Goal: Information Seeking & Learning: Learn about a topic

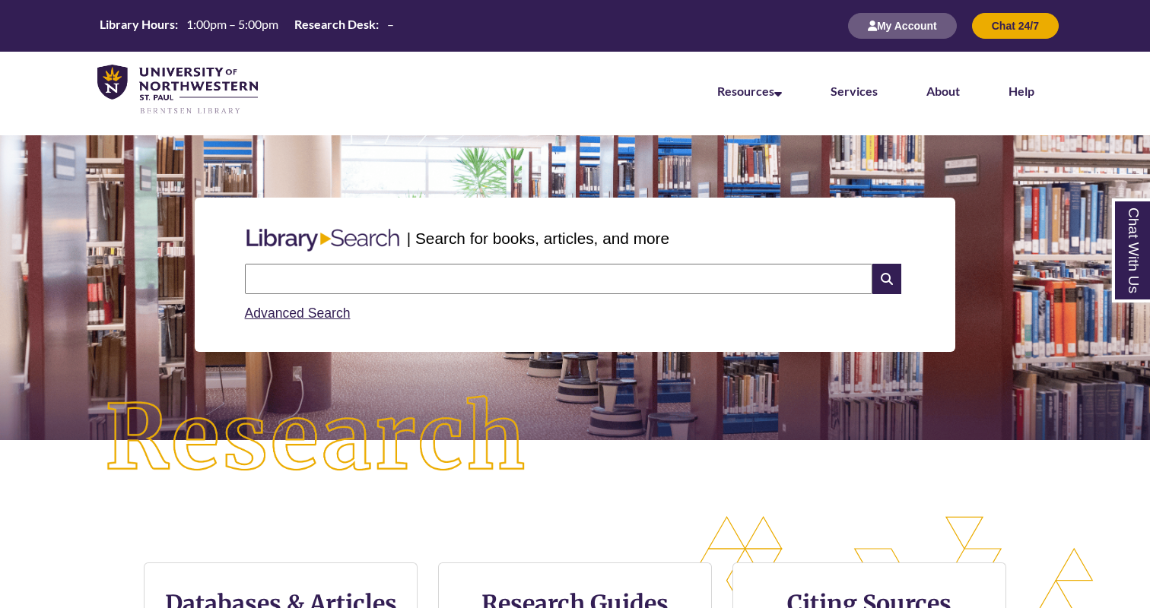
click at [468, 270] on input "text" at bounding box center [558, 279] width 627 height 30
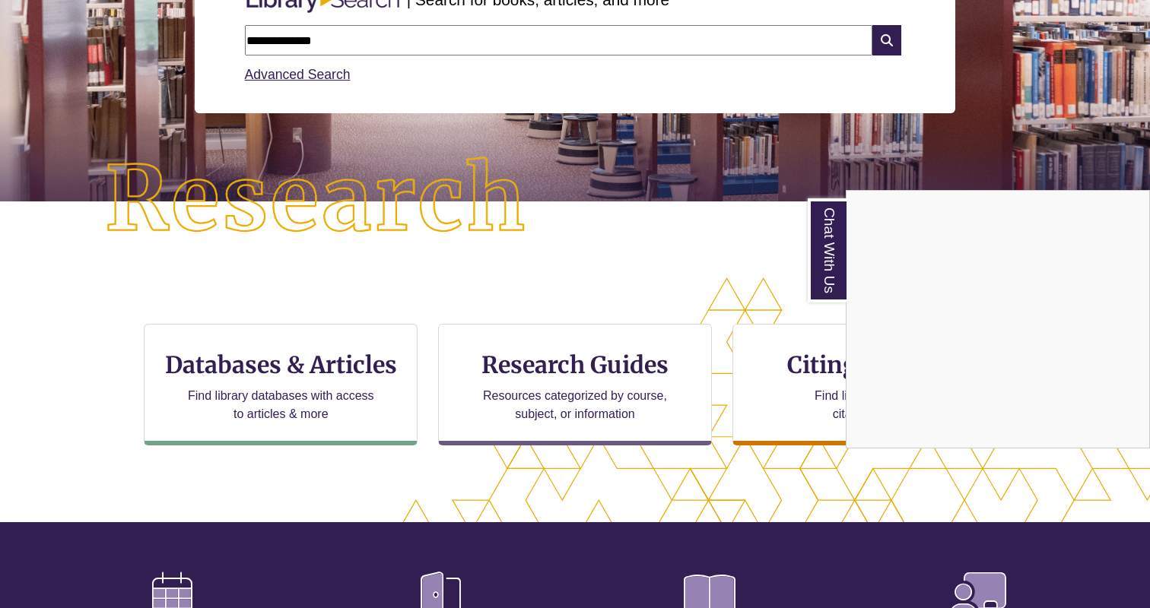
scroll to position [248, 0]
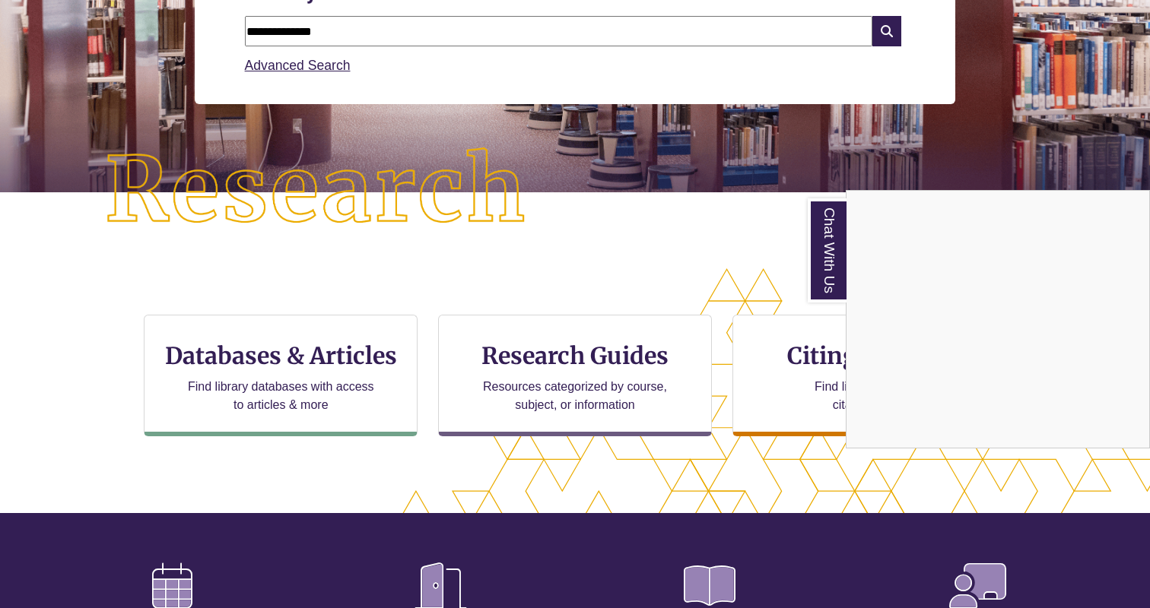
type input "**********"
click at [270, 380] on div "Chat With Us" at bounding box center [575, 304] width 1150 height 608
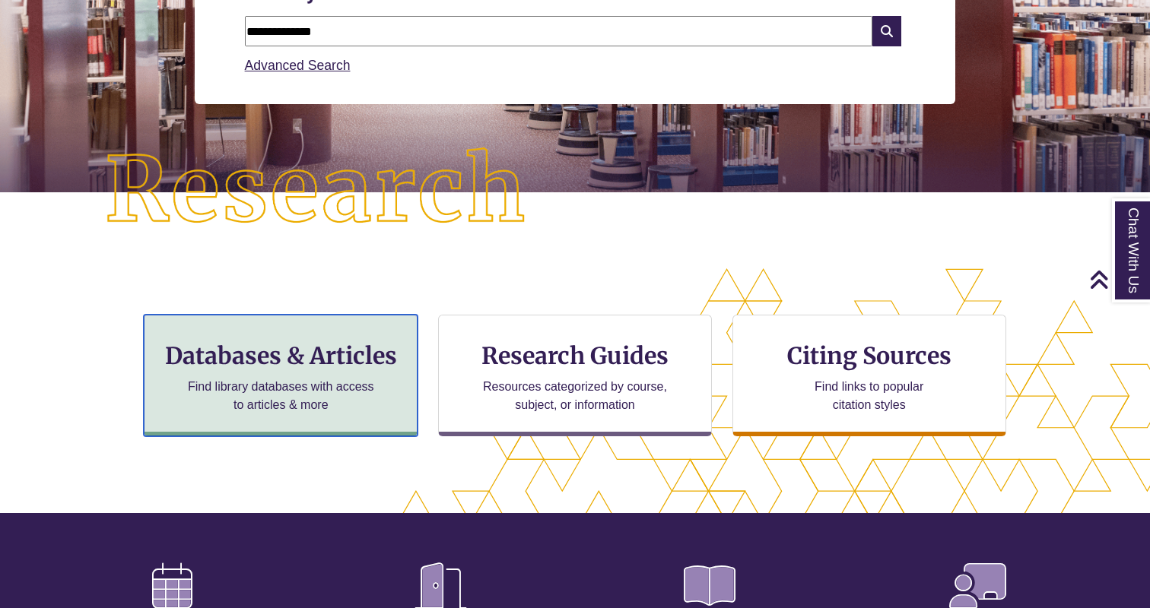
click at [271, 367] on h3 "Databases & Articles" at bounding box center [281, 355] width 248 height 29
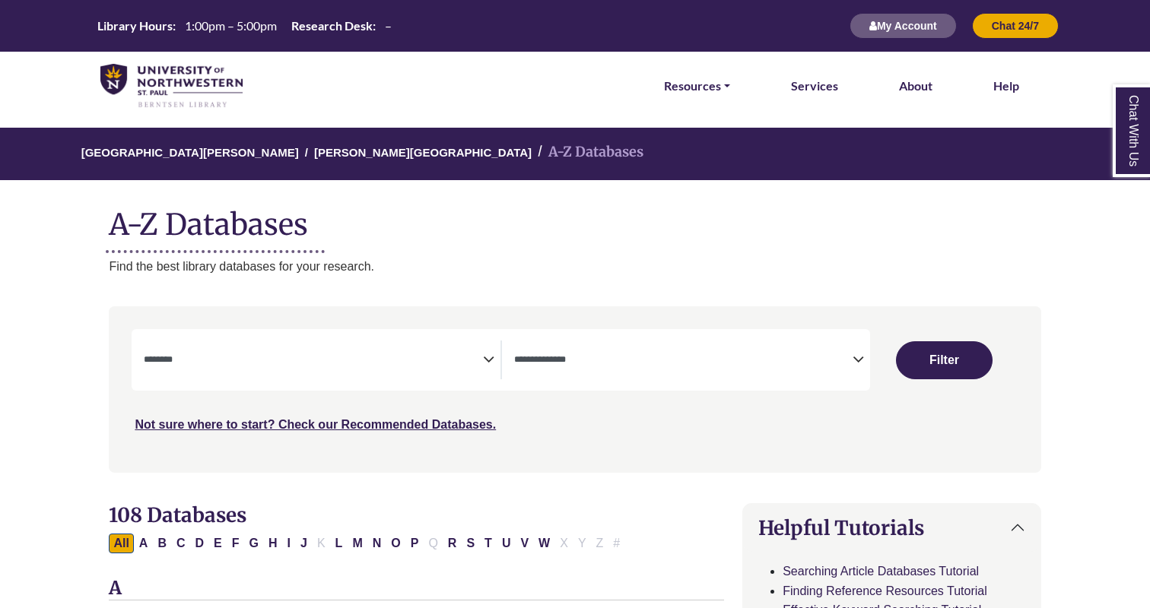
select select "Database Subject Filter"
select select "Database Types Filter"
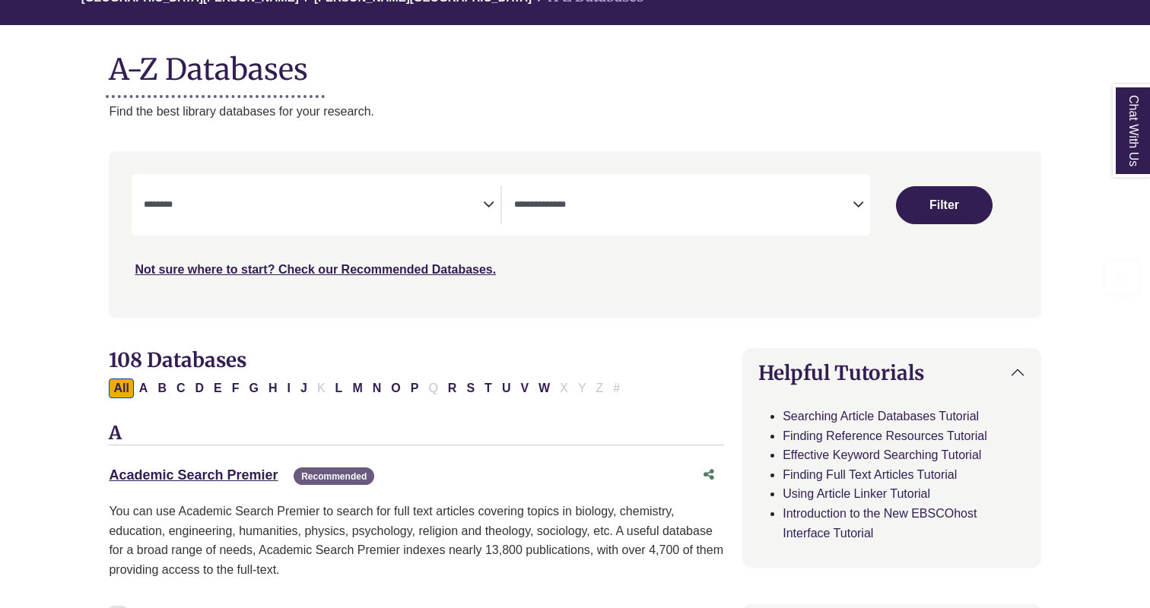
scroll to position [198, 0]
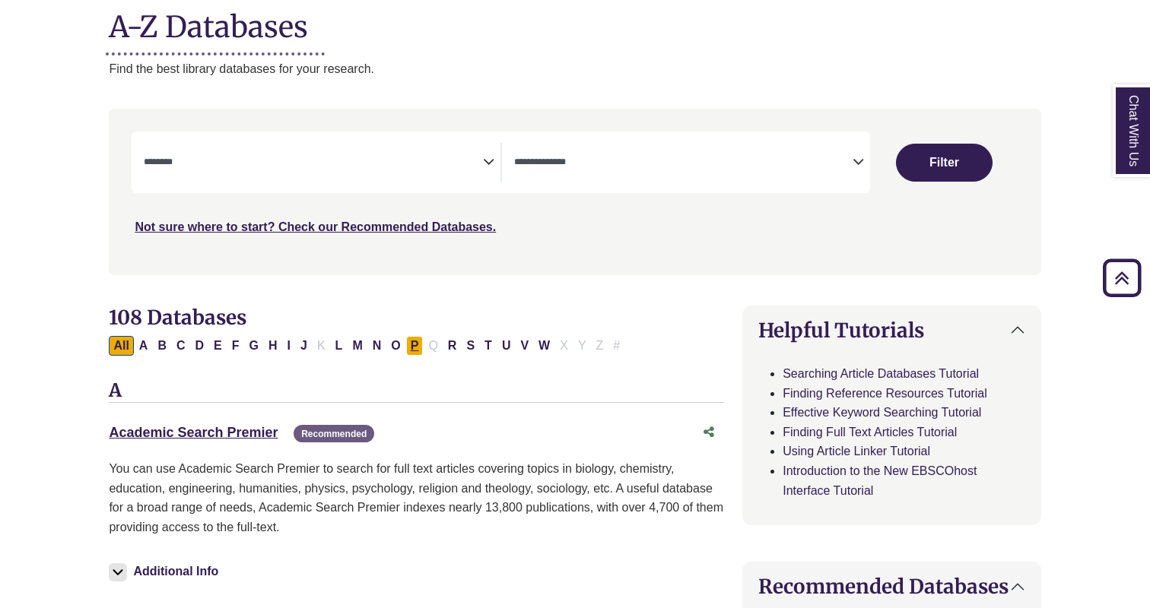
click at [410, 348] on button "P" at bounding box center [414, 346] width 17 height 20
select select "Database Subject Filter"
select select "Database Types Filter"
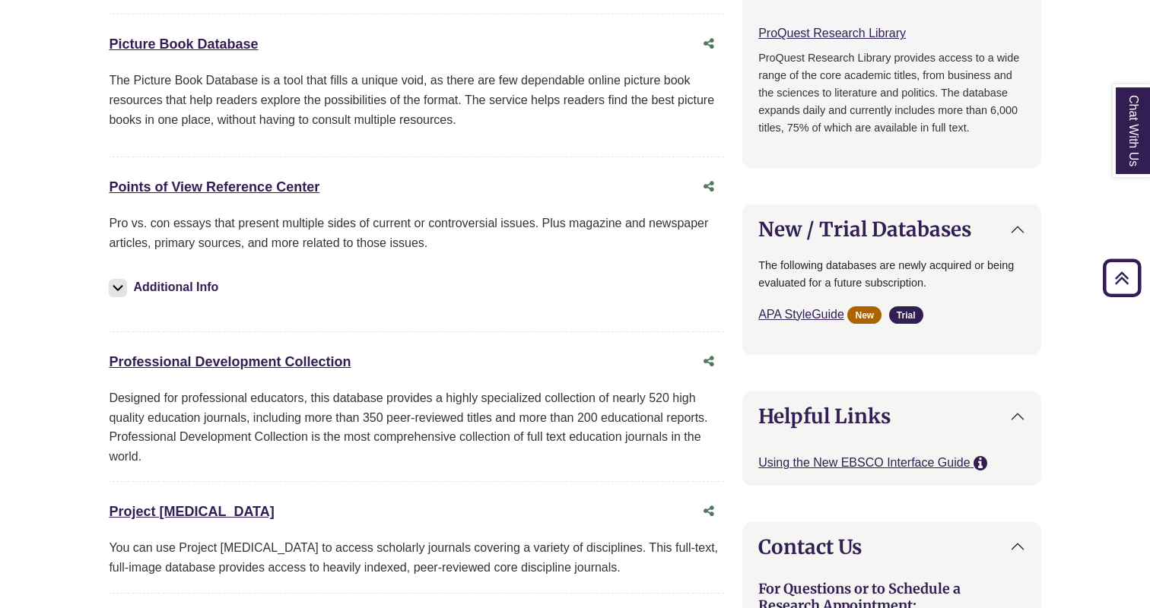
scroll to position [990, 0]
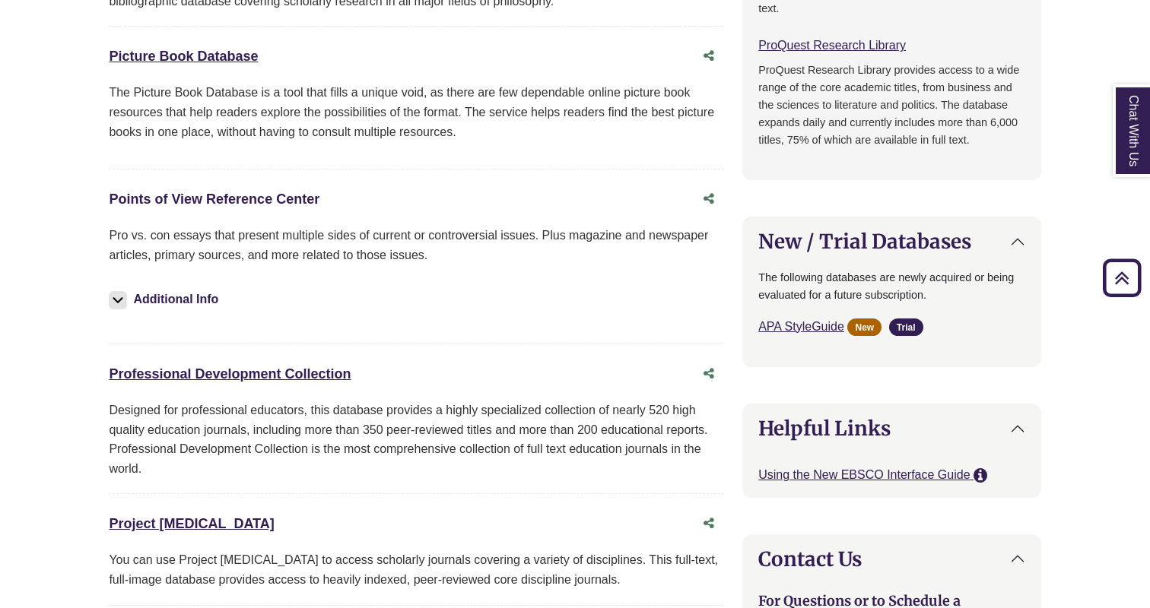
click at [278, 195] on link "Points of View Reference Center This link opens in a new window" at bounding box center [214, 199] width 211 height 15
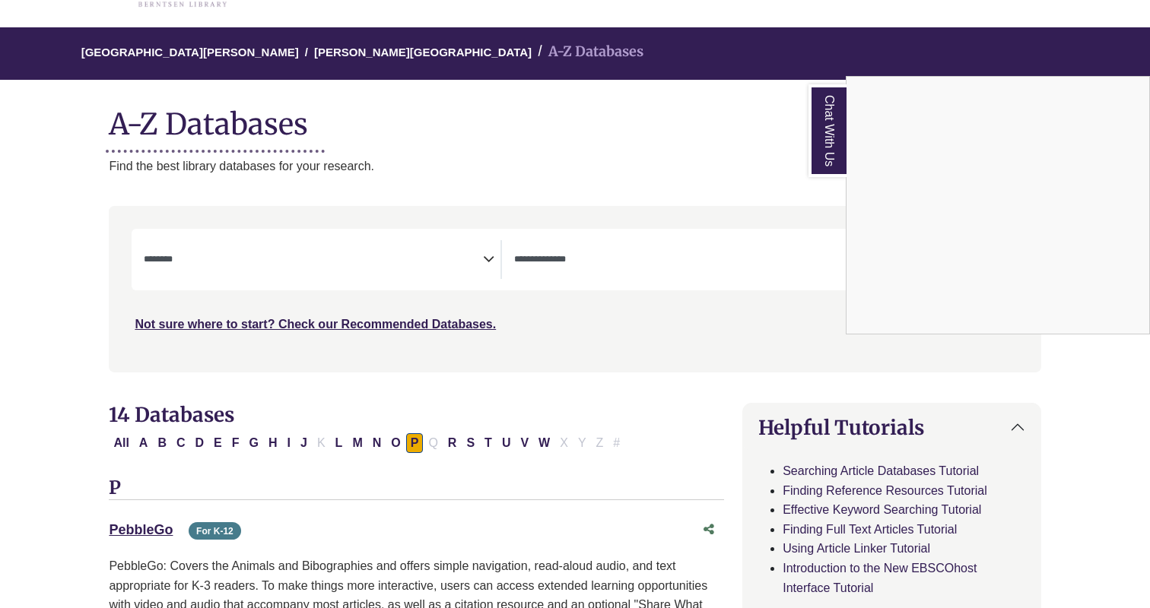
scroll to position [0, 0]
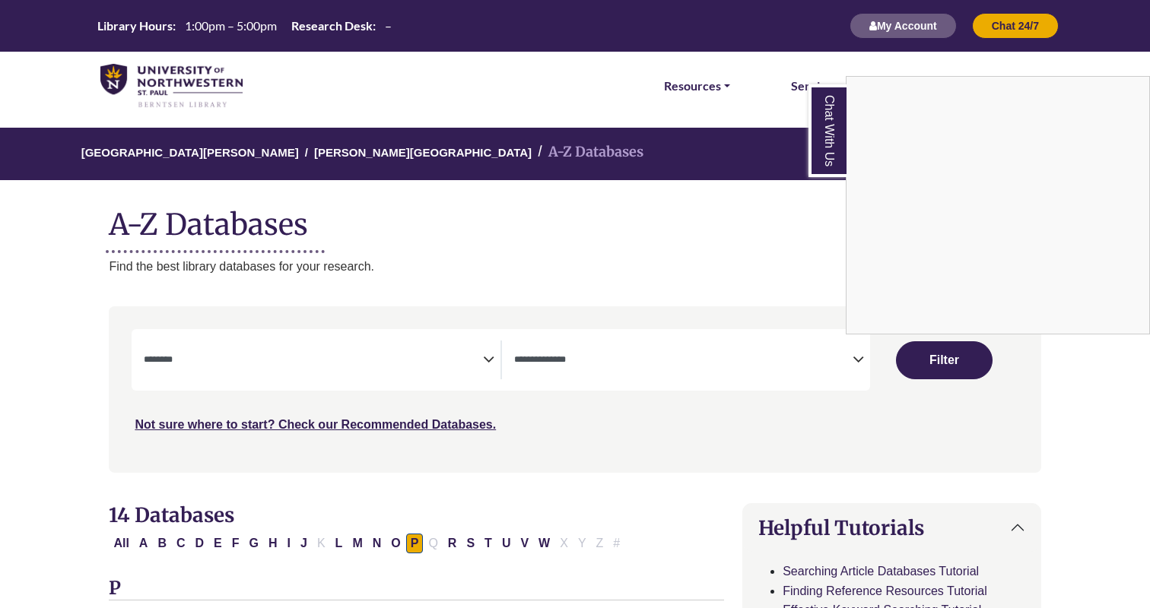
click at [897, 27] on div "Chat With Us" at bounding box center [575, 304] width 1150 height 608
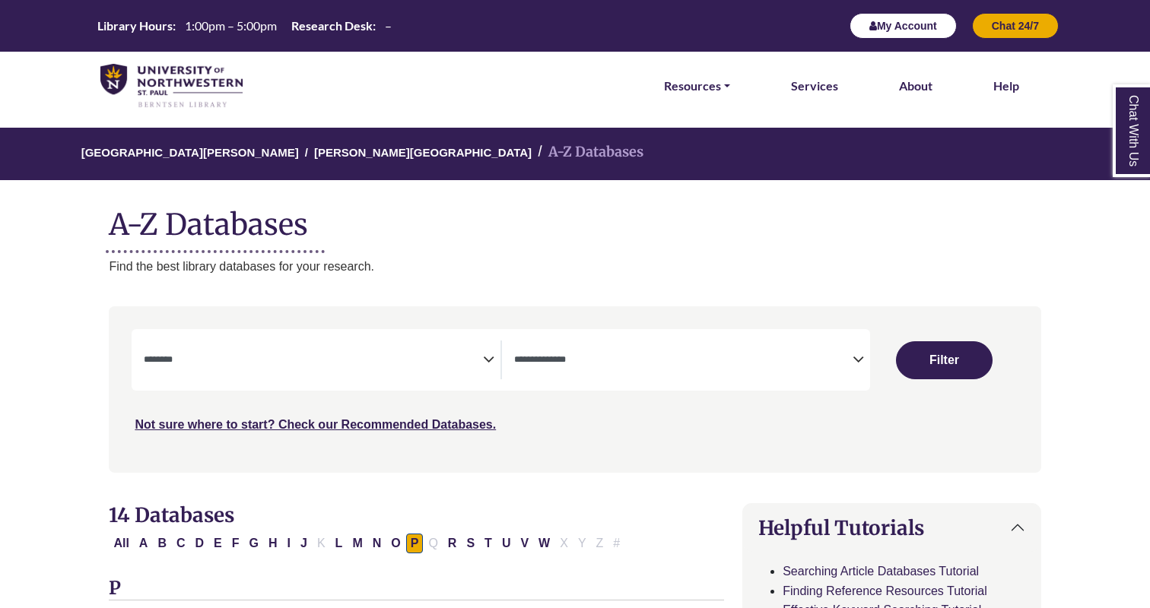
click at [916, 20] on button "My Account" at bounding box center [902, 26] width 107 height 26
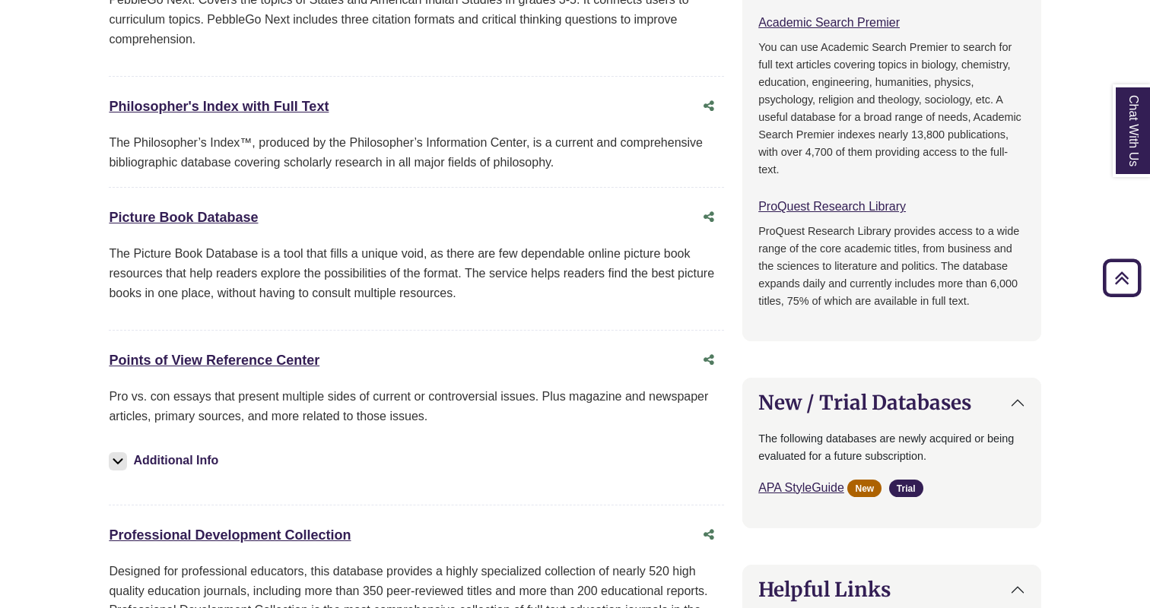
scroll to position [869, 0]
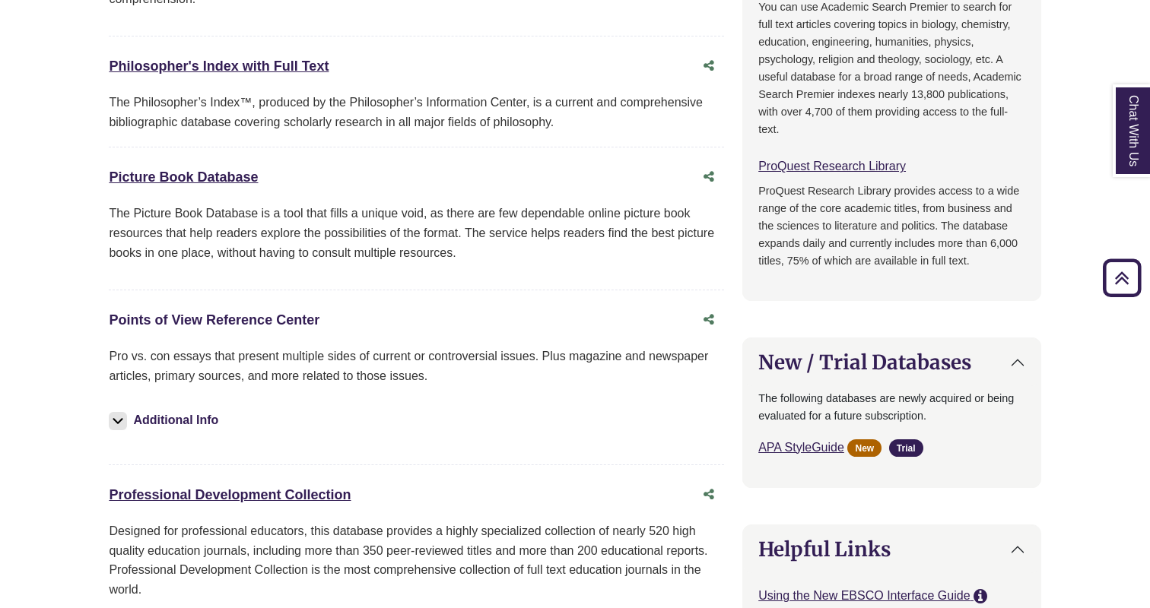
click at [249, 327] on link "Points of View Reference Center This link opens in a new window" at bounding box center [214, 320] width 211 height 15
